Goal: Task Accomplishment & Management: Use online tool/utility

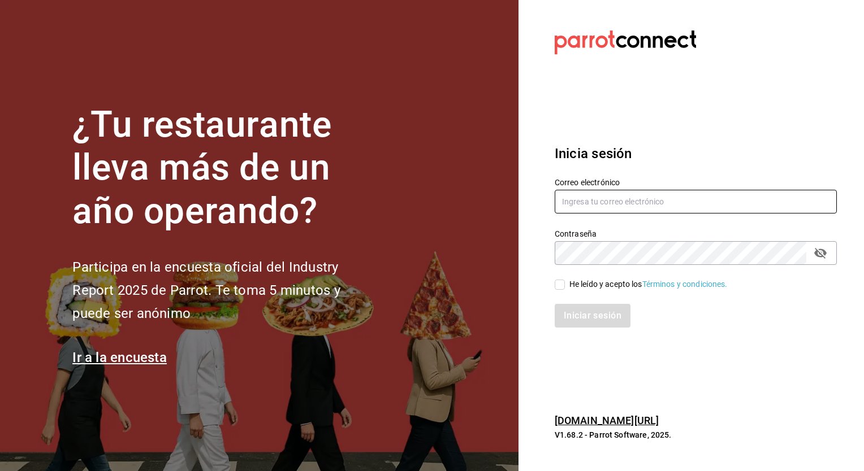
type input "[PERSON_NAME][EMAIL_ADDRESS][PERSON_NAME][DOMAIN_NAME]"
click at [565, 286] on span "He leído y acepto los Términos y condiciones." at bounding box center [646, 285] width 163 height 12
click at [565, 286] on input "He leído y acepto los Términos y condiciones." at bounding box center [559, 285] width 10 height 10
checkbox input "true"
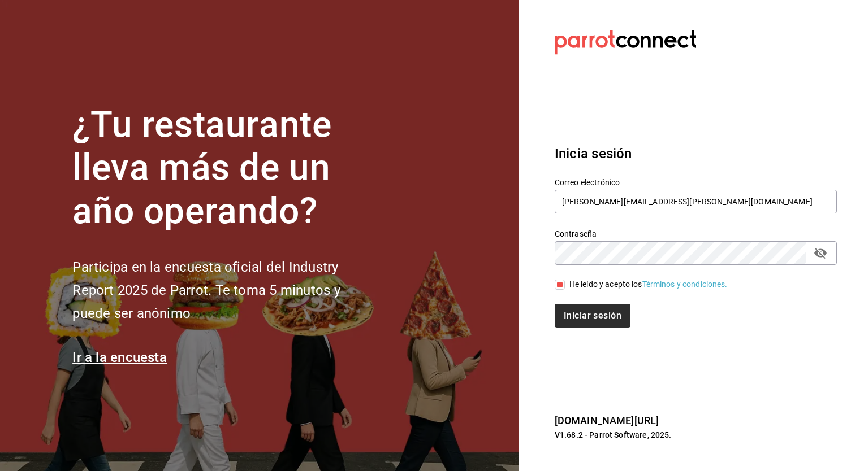
drag, startPoint x: 572, startPoint y: 302, endPoint x: 570, endPoint y: 317, distance: 15.4
click at [570, 317] on div "Iniciar sesión" at bounding box center [689, 309] width 296 height 37
click at [570, 317] on button "Iniciar sesión" at bounding box center [592, 316] width 77 height 24
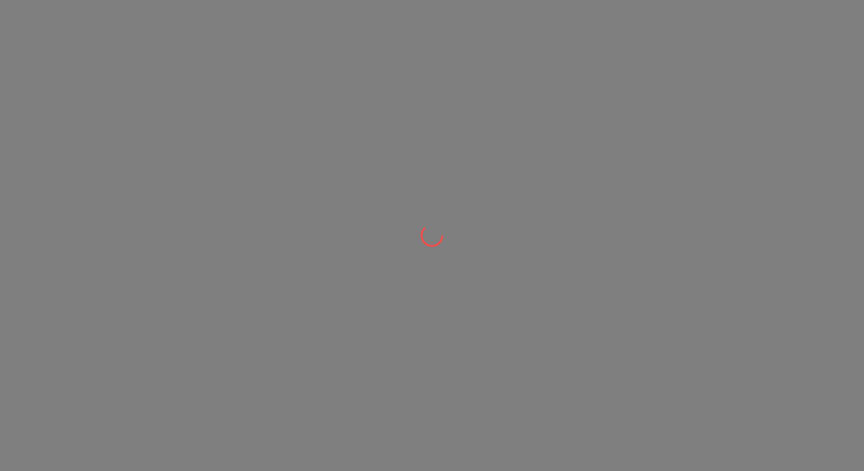
click at [443, 137] on div at bounding box center [432, 235] width 864 height 471
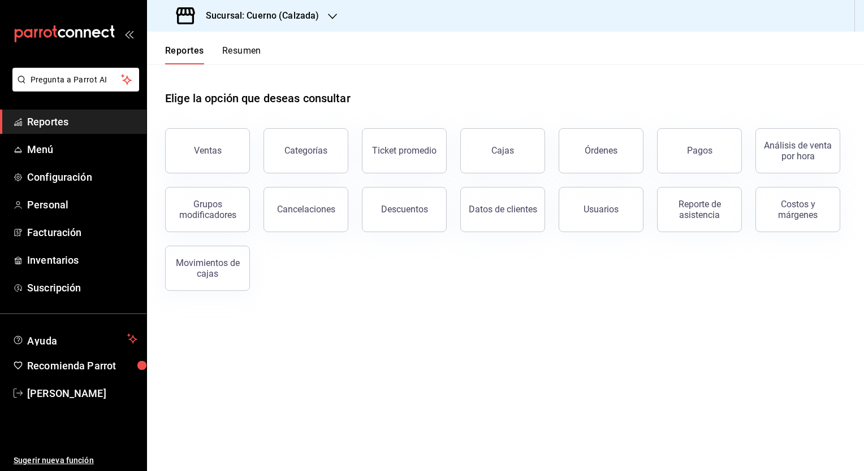
click at [265, 24] on div "Sucursal: Cuerno (Calzada)" at bounding box center [248, 16] width 185 height 32
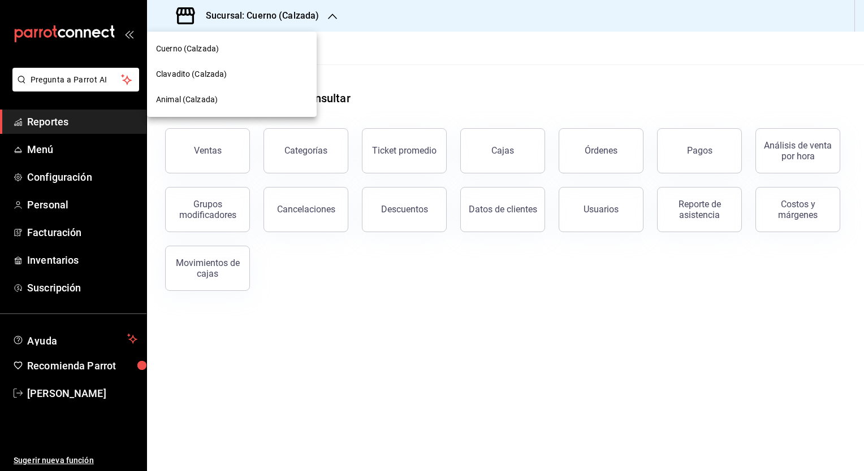
click at [226, 76] on span "Clavadito (Calzada)" at bounding box center [191, 74] width 71 height 12
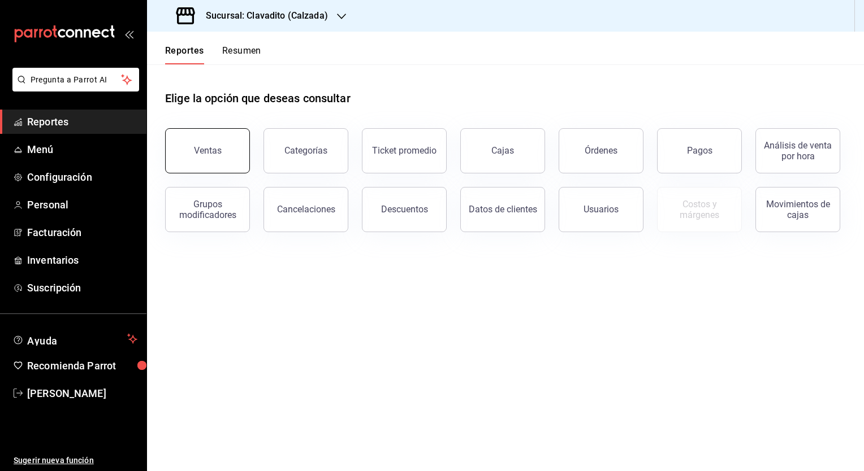
click at [216, 154] on div "Ventas" at bounding box center [208, 150] width 28 height 11
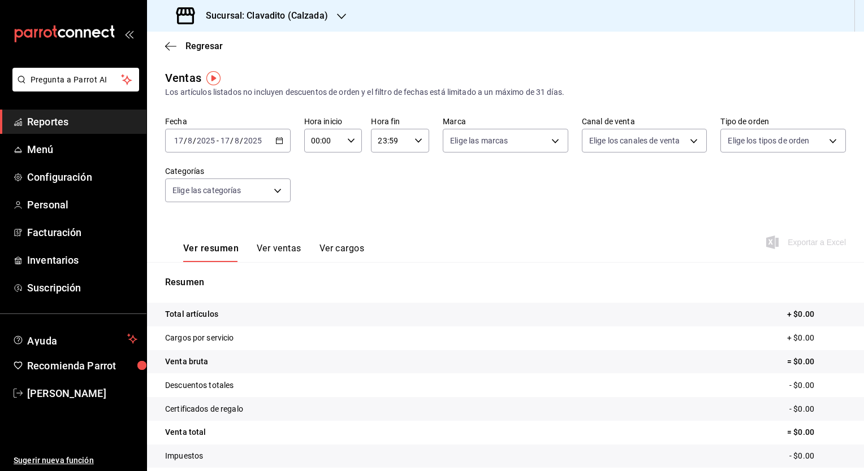
click at [275, 141] on icon "button" at bounding box center [279, 141] width 8 height 8
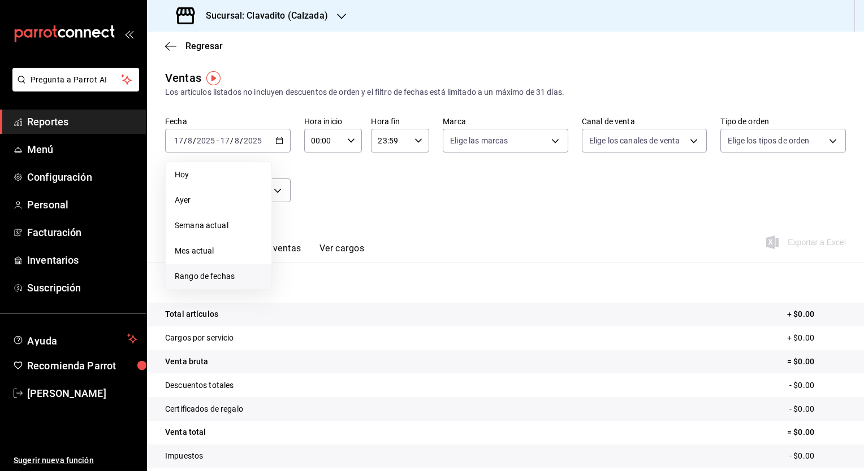
click at [237, 276] on span "Rango de fechas" at bounding box center [219, 277] width 88 height 12
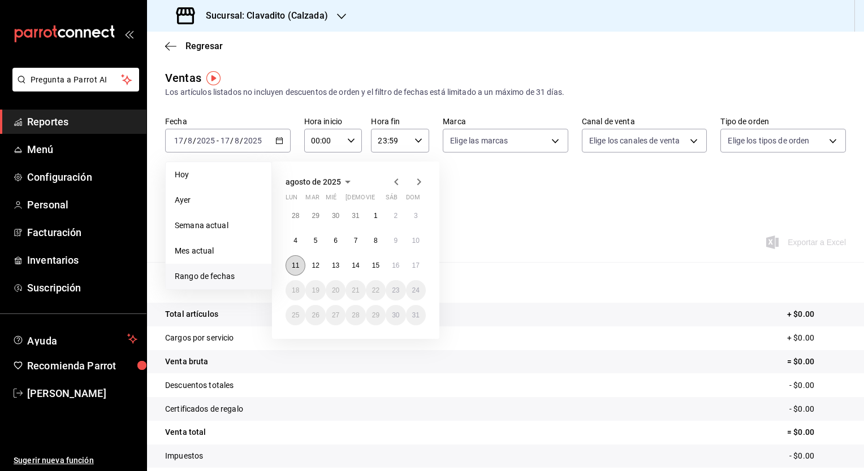
click at [294, 268] on abbr "11" at bounding box center [295, 266] width 7 height 8
click at [419, 265] on abbr "17" at bounding box center [415, 266] width 7 height 8
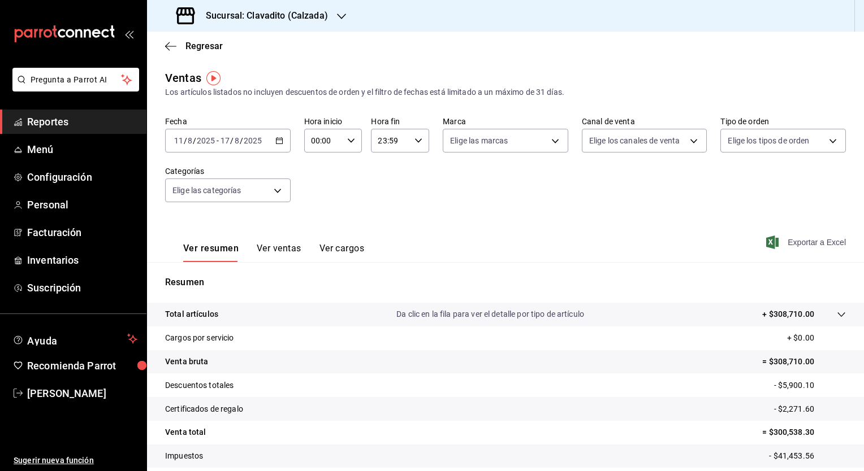
click at [782, 246] on span "Exportar a Excel" at bounding box center [806, 243] width 77 height 14
